Goal: Task Accomplishment & Management: Use online tool/utility

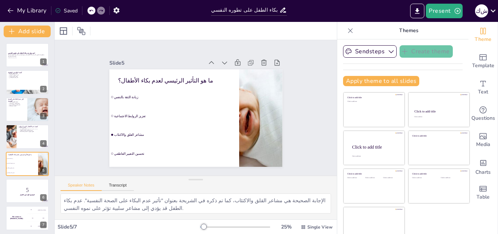
checkbox input "true"
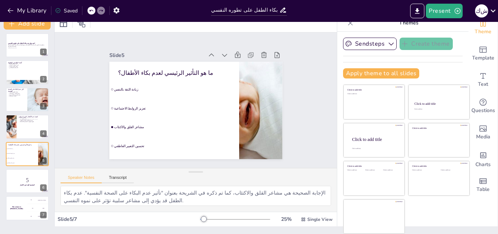
checkbox input "true"
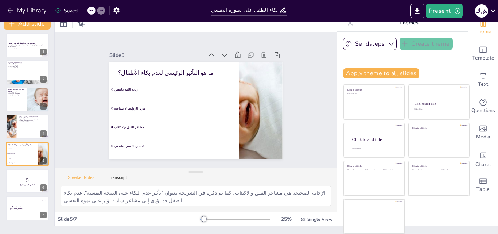
checkbox input "true"
